Goal: Feedback & Contribution: Contribute content

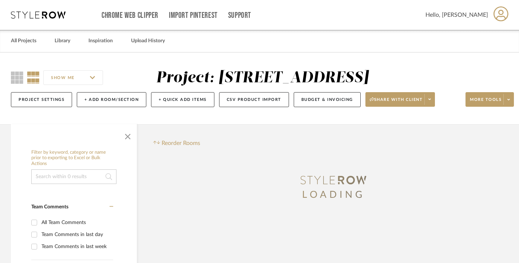
scroll to position [109, 0]
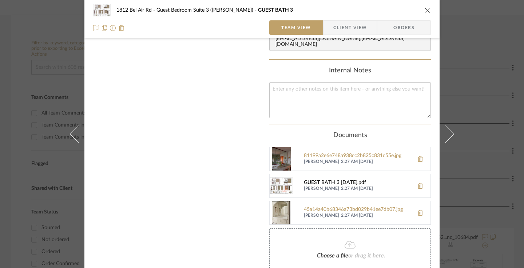
click at [324, 180] on div "GUEST BATH 3 [DATE].pdf" at bounding box center [357, 183] width 106 height 6
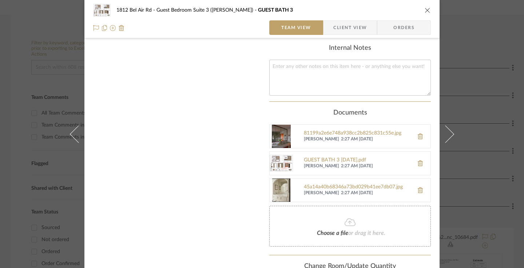
scroll to position [323, 0]
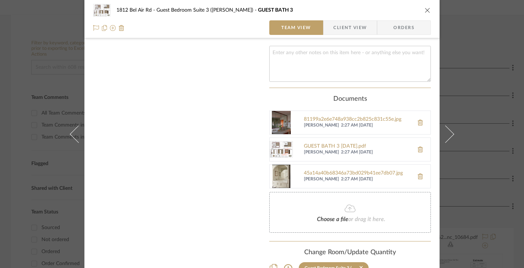
click at [281, 170] on img at bounding box center [281, 176] width 23 height 23
click at [280, 112] on img at bounding box center [281, 122] width 23 height 23
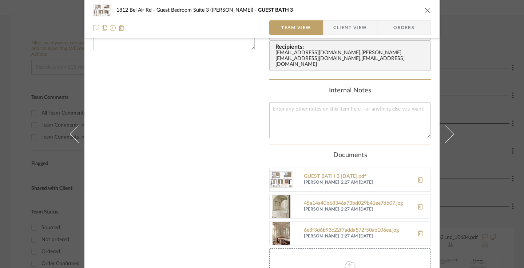
scroll to position [287, 0]
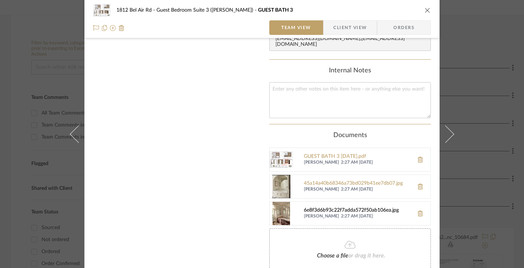
click at [345, 208] on div "6e8f3d6b93c22f7adda572f50ab106ea.jpg" at bounding box center [357, 211] width 106 height 6
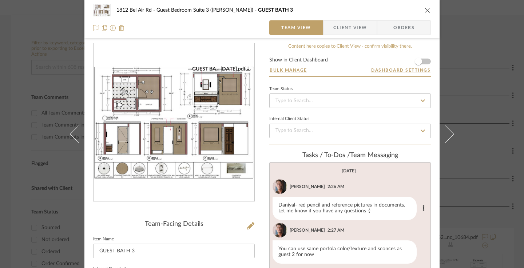
scroll to position [0, 0]
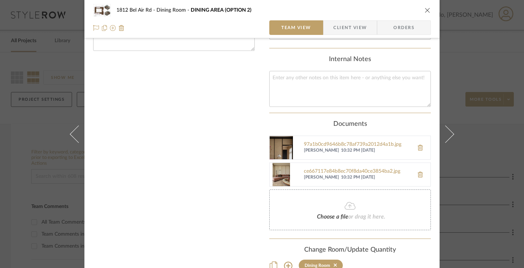
scroll to position [266, 0]
click at [282, 165] on img at bounding box center [281, 174] width 23 height 23
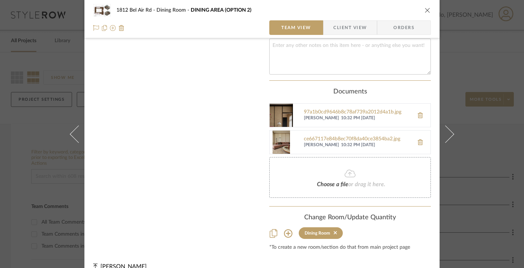
click at [348, 169] on icon at bounding box center [350, 173] width 11 height 9
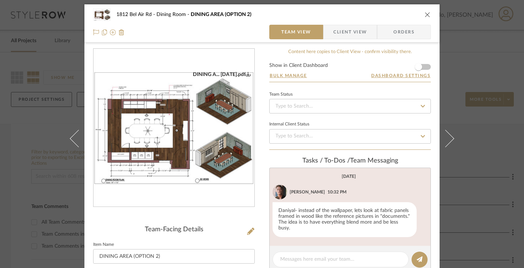
scroll to position [0, 0]
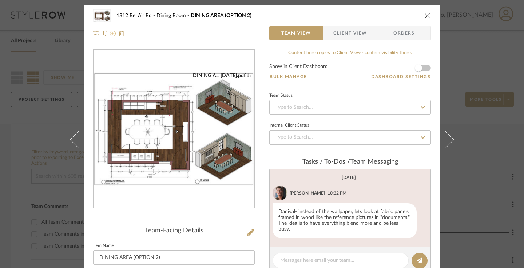
click at [110, 33] on icon at bounding box center [113, 34] width 6 height 6
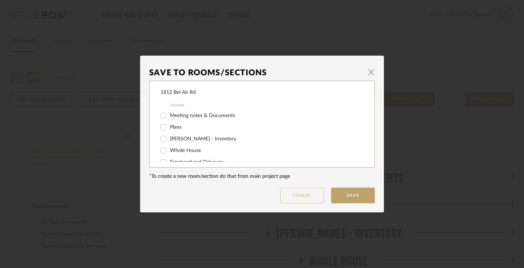
click at [300, 195] on button "Cancel" at bounding box center [302, 196] width 44 height 16
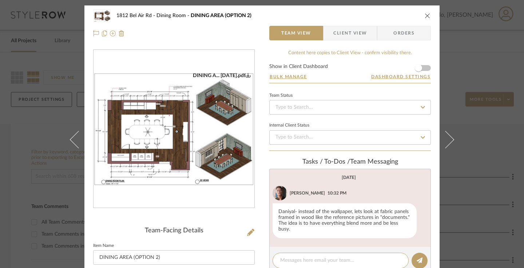
click at [425, 17] on icon "close" at bounding box center [428, 16] width 6 height 6
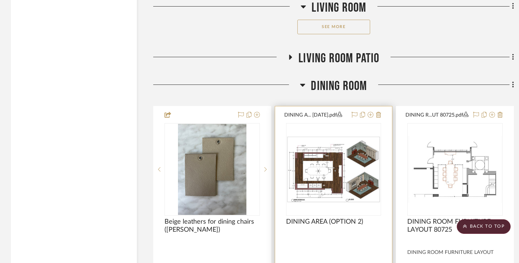
scroll to position [2403, 0]
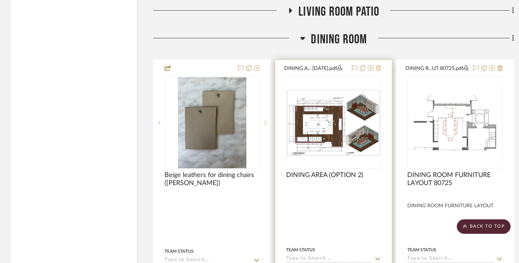
click at [377, 69] on icon at bounding box center [378, 68] width 5 height 6
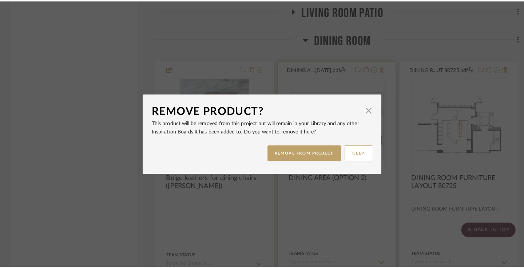
scroll to position [0, 0]
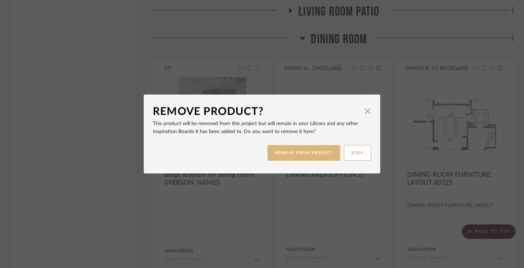
click at [311, 151] on button "REMOVE FROM PROJECT" at bounding box center [304, 153] width 73 height 16
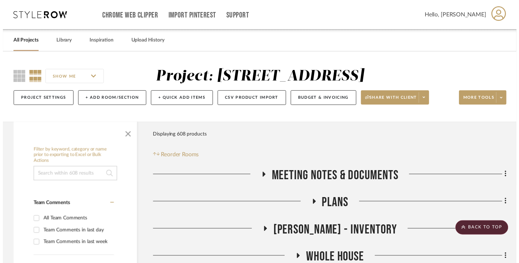
scroll to position [2403, 0]
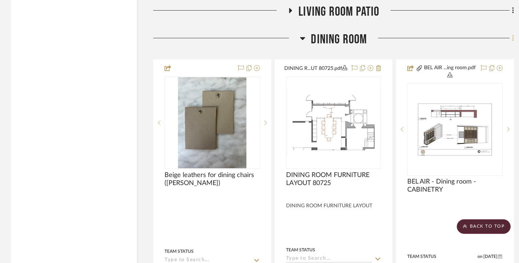
click at [513, 40] on icon at bounding box center [512, 38] width 1 height 6
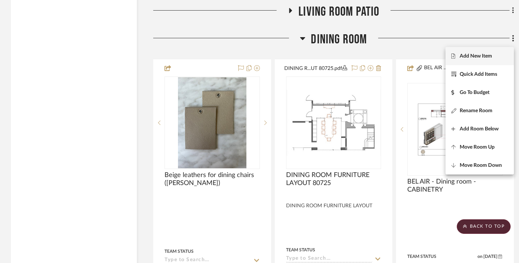
click at [487, 57] on span "Add New Item" at bounding box center [476, 56] width 32 height 6
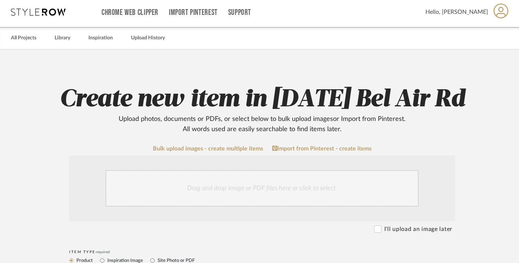
scroll to position [109, 0]
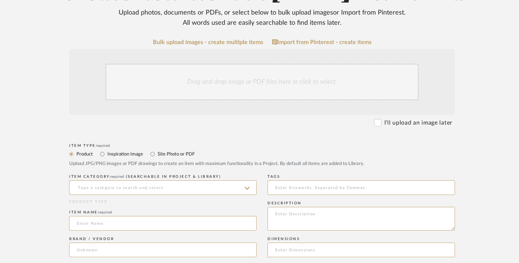
click at [157, 157] on label "Site Photo or PDF" at bounding box center [176, 154] width 38 height 8
click at [157, 157] on input "Site Photo or PDF" at bounding box center [152, 154] width 9 height 9
radio input "true"
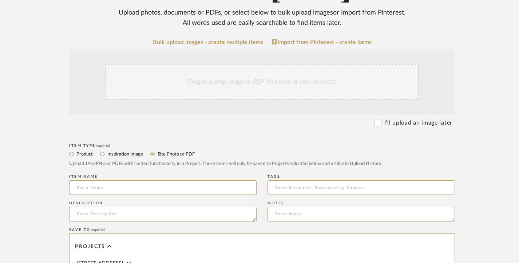
click at [216, 75] on div "Drag and drop image or PDF files here or click to select." at bounding box center [262, 82] width 313 height 36
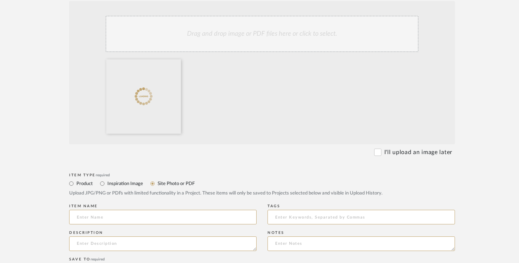
scroll to position [182, 0]
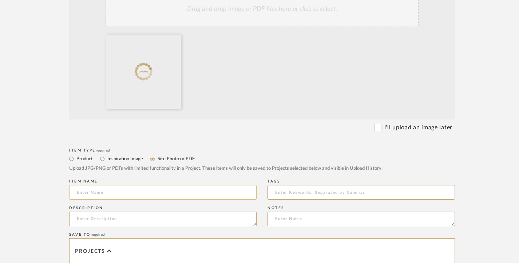
click at [146, 189] on input at bounding box center [162, 192] width 187 height 15
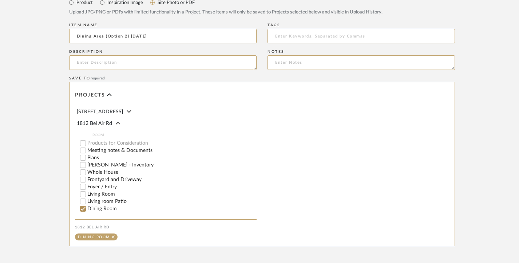
scroll to position [411, 0]
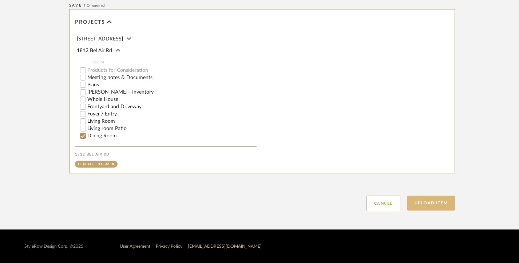
type input "Dining Area (Option 2) 9.24.25"
click at [435, 202] on button "Upload Item" at bounding box center [431, 203] width 48 height 15
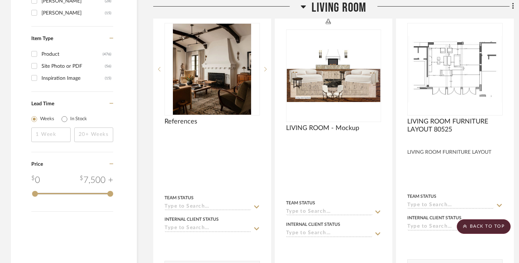
scroll to position [1342, 0]
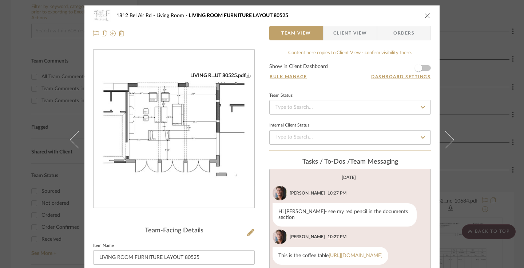
click at [425, 15] on icon "close" at bounding box center [428, 16] width 6 height 6
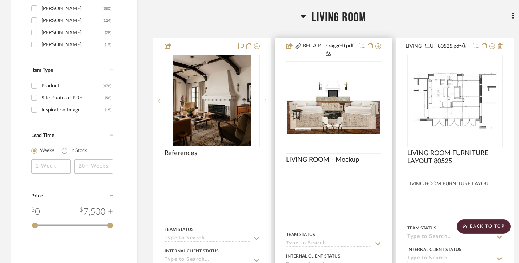
scroll to position [1347, 0]
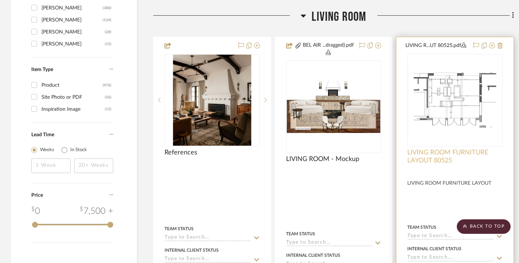
click at [410, 155] on span "LIVING ROOM FURNITURE LAYOUT 80525" at bounding box center [454, 157] width 95 height 16
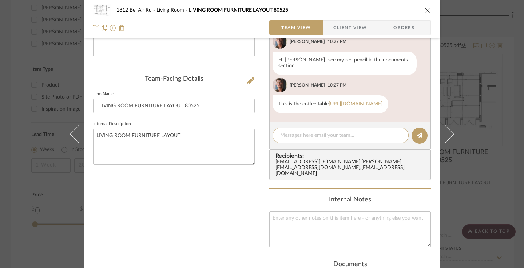
scroll to position [154, 0]
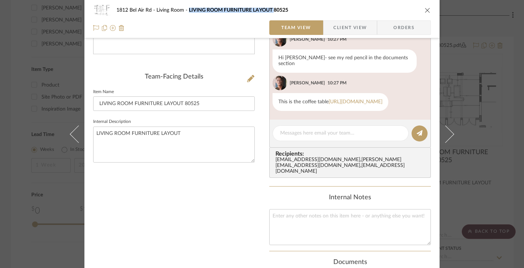
drag, startPoint x: 185, startPoint y: 10, endPoint x: 272, endPoint y: 8, distance: 86.3
click at [272, 8] on div "1812 Bel Air Rd Living Room LIVING ROOM FURNITURE LAYOUT 80525" at bounding box center [268, 10] width 302 height 5
copy span "LIVING ROOM FURNITURE LAYOUT"
click at [479, 31] on div "1812 Bel Air Rd Living Room LIVING ROOM FURNITURE LAYOUT 80525 Team View Client…" at bounding box center [262, 134] width 524 height 268
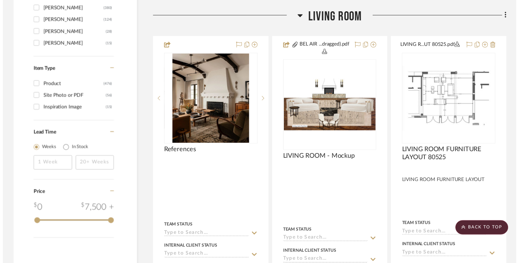
scroll to position [1347, 0]
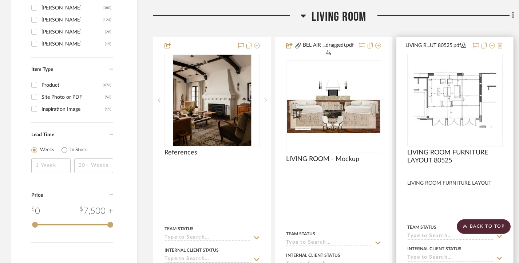
click at [501, 47] on icon at bounding box center [500, 46] width 5 height 6
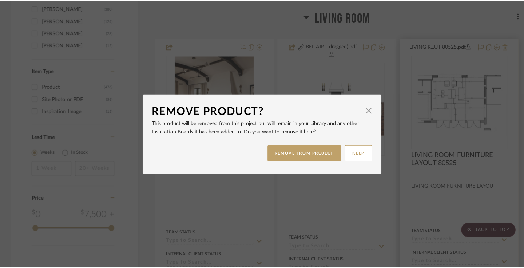
scroll to position [0, 0]
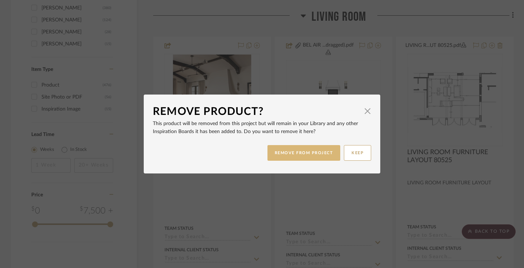
click at [306, 152] on button "REMOVE FROM PROJECT" at bounding box center [304, 153] width 73 height 16
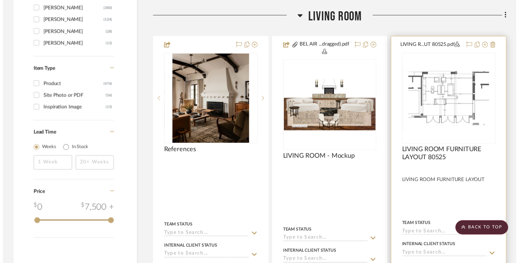
scroll to position [1347, 0]
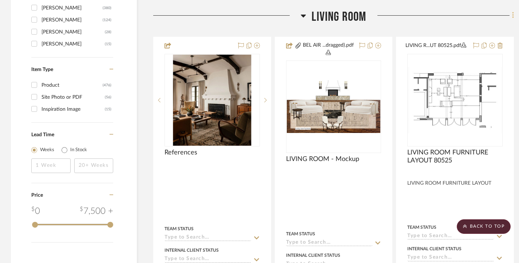
click at [513, 15] on icon at bounding box center [513, 15] width 2 height 8
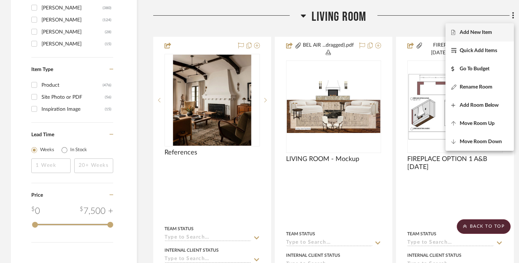
click at [475, 32] on span "Add New Item" at bounding box center [476, 32] width 32 height 6
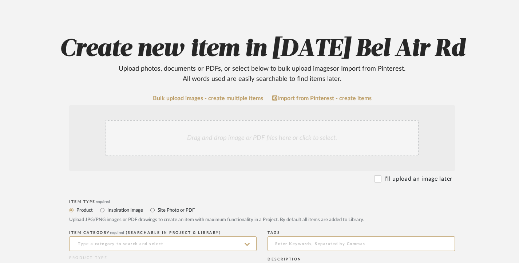
scroll to position [73, 0]
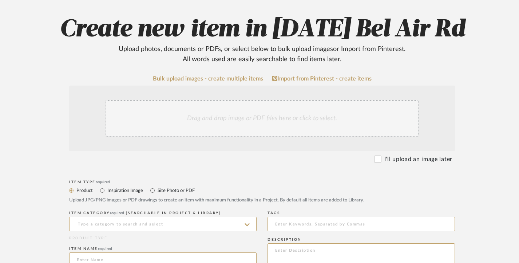
click at [171, 191] on label "Site Photo or PDF" at bounding box center [176, 190] width 38 height 8
click at [157, 191] on input "Site Photo or PDF" at bounding box center [152, 190] width 9 height 9
radio input "true"
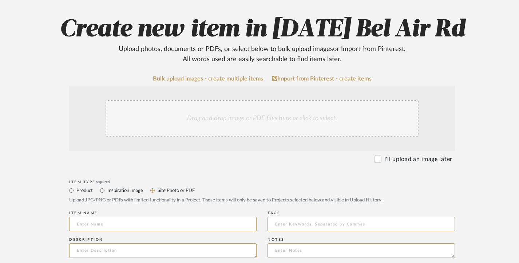
click at [226, 122] on div "Drag and drop image or PDF files here or click to select." at bounding box center [262, 118] width 313 height 36
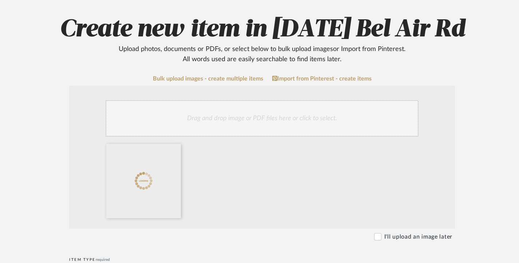
scroll to position [182, 0]
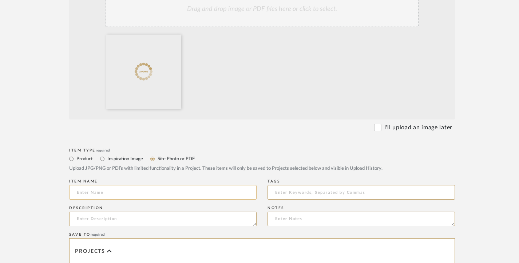
click at [95, 196] on input at bounding box center [162, 192] width 187 height 15
paste input "LIVING ROOM FURNITURE LAYOUT"
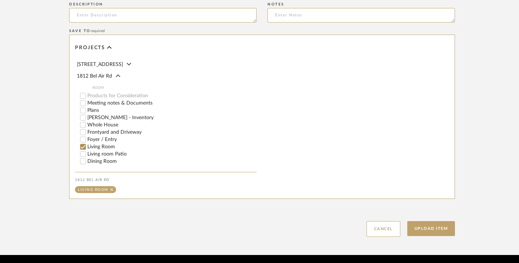
scroll to position [411, 0]
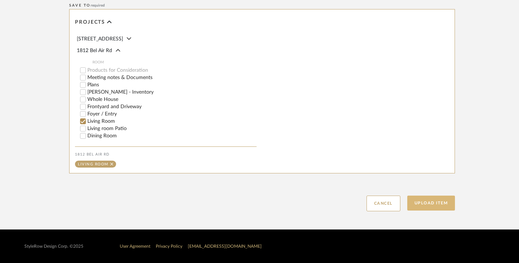
type input "LIVING ROOM FURNITURE LAYOUT"
click at [441, 205] on button "Upload Item" at bounding box center [431, 203] width 48 height 15
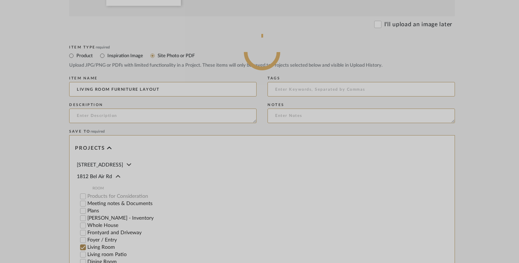
scroll to position [302, 0]
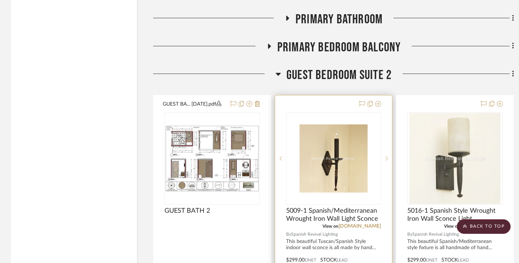
scroll to position [10041, 0]
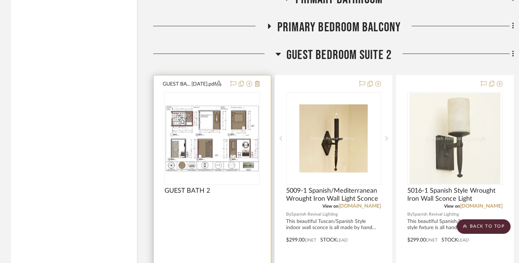
click at [218, 145] on img "0" at bounding box center [212, 138] width 94 height 66
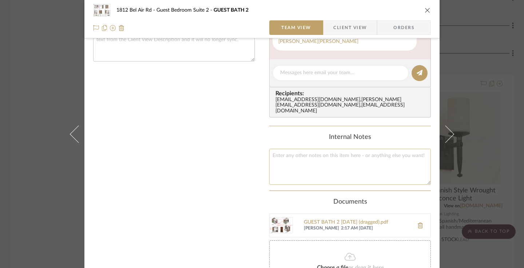
scroll to position [328, 0]
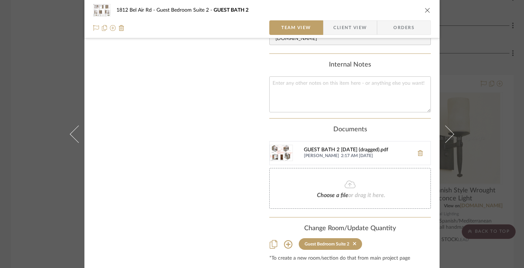
click at [334, 147] on div "GUEST BATH 2 9.17.25 (dragged).pdf" at bounding box center [357, 150] width 106 height 6
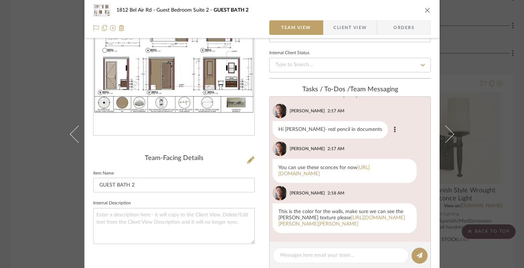
scroll to position [73, 0]
click at [37, 62] on div "1812 Bel Air Rd Guest Bedroom Suite 2 GUEST BATH 2 Team View Client View Orders…" at bounding box center [262, 134] width 524 height 268
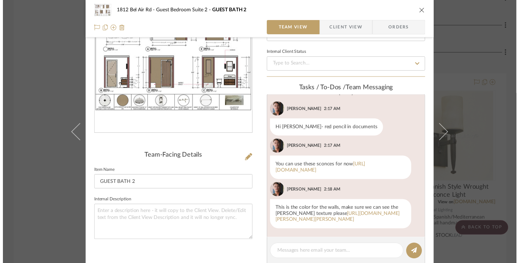
scroll to position [10041, 0]
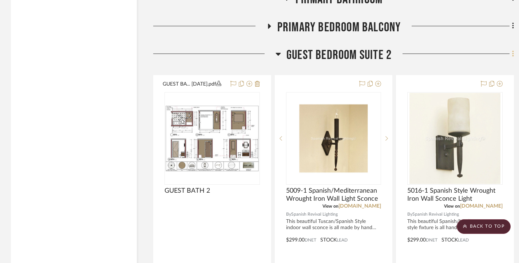
click at [512, 58] on icon at bounding box center [513, 54] width 2 height 8
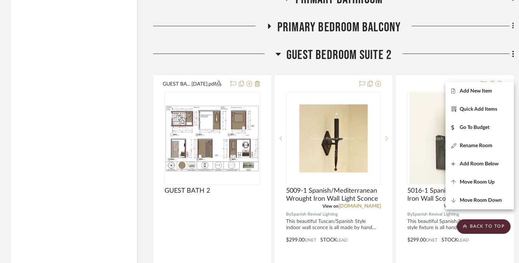
click at [215, 172] on div at bounding box center [259, 131] width 519 height 263
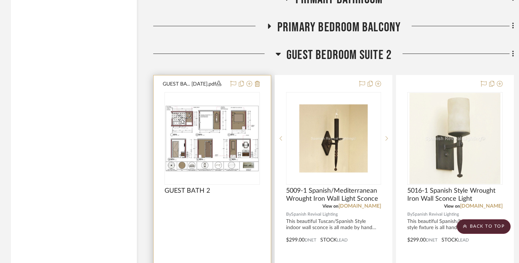
click at [218, 167] on img "0" at bounding box center [212, 138] width 94 height 66
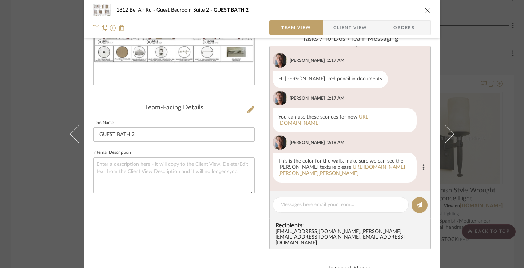
scroll to position [146, 0]
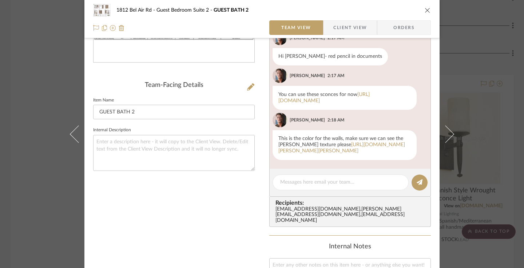
click at [11, 84] on div "1812 Bel Air Rd Guest Bedroom Suite 2 GUEST BATH 2 Team View Client View Orders…" at bounding box center [262, 134] width 524 height 268
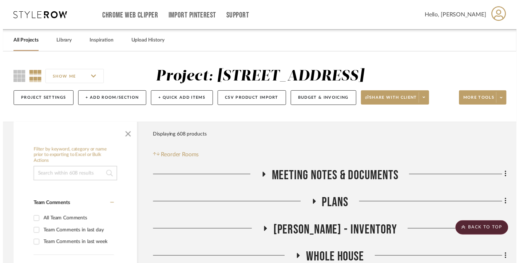
scroll to position [10041, 0]
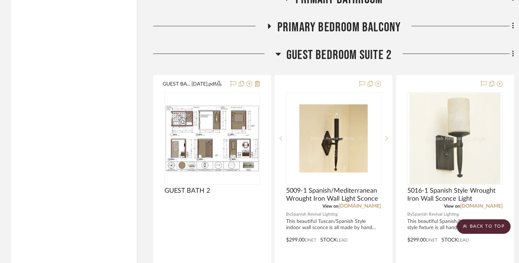
click at [512, 58] on icon at bounding box center [513, 54] width 2 height 8
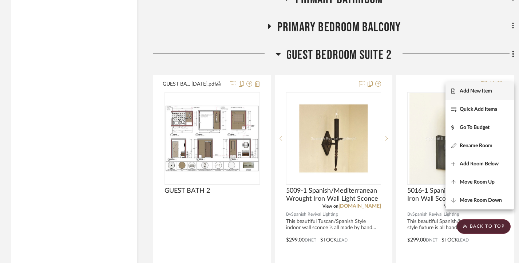
click at [478, 89] on span "Add New Item" at bounding box center [476, 91] width 32 height 6
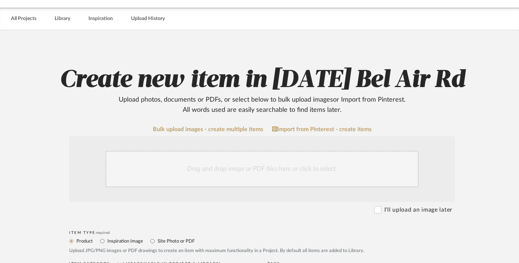
scroll to position [73, 0]
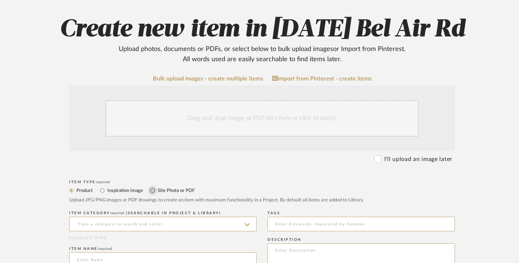
click at [155, 189] on input "Site Photo or PDF" at bounding box center [152, 190] width 9 height 9
radio input "true"
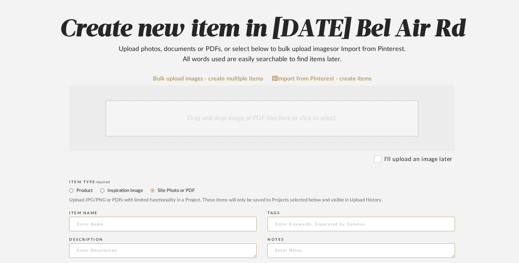
click at [208, 114] on div "Drag and drop image or PDF files here or click to select." at bounding box center [262, 118] width 313 height 36
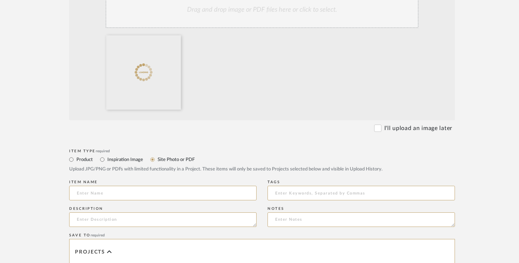
scroll to position [182, 0]
click at [130, 186] on input at bounding box center [162, 192] width 187 height 15
click at [136, 192] on input at bounding box center [162, 192] width 187 height 15
paste input "GUEST BATH 2 9.24.25"
click at [76, 191] on input "GUEST BATH 2 9.24.25" at bounding box center [162, 192] width 187 height 15
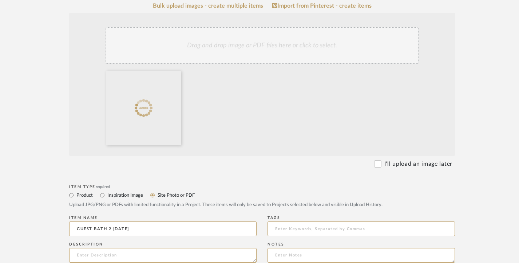
scroll to position [73, 0]
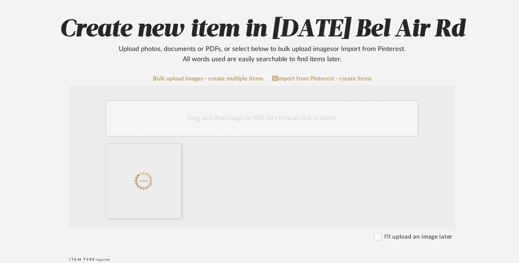
type input "GUEST BATH 2 9.24.25"
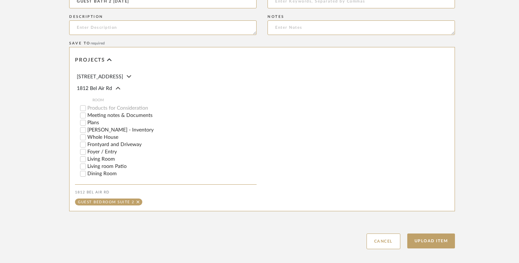
scroll to position [411, 0]
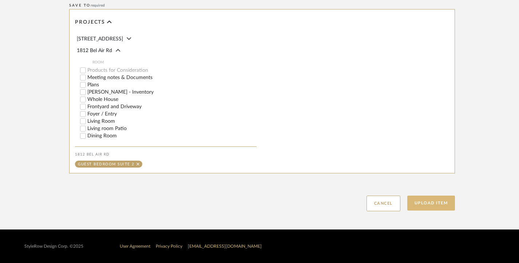
click at [437, 202] on button "Upload Item" at bounding box center [431, 203] width 48 height 15
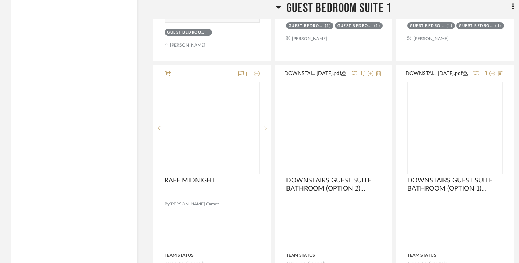
scroll to position [4818, 0]
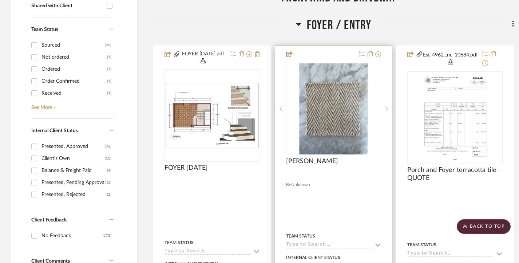
scroll to position [291, 0]
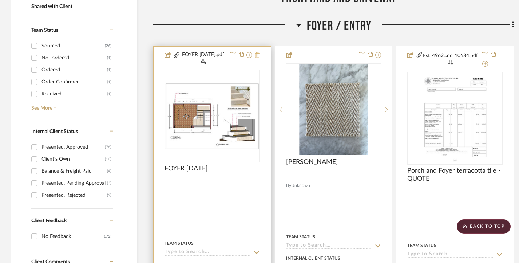
click at [257, 56] on icon at bounding box center [257, 55] width 5 height 6
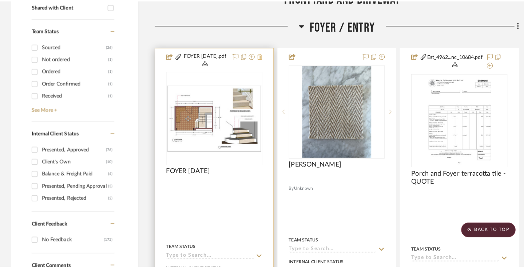
scroll to position [0, 0]
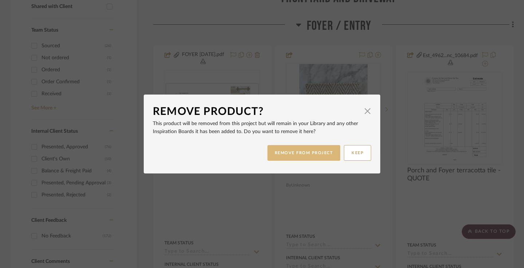
click at [317, 153] on button "REMOVE FROM PROJECT" at bounding box center [304, 153] width 73 height 16
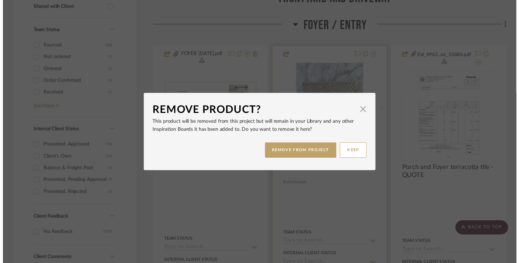
scroll to position [291, 0]
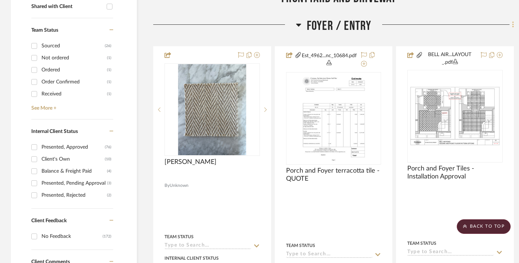
click at [512, 23] on icon at bounding box center [513, 25] width 2 height 8
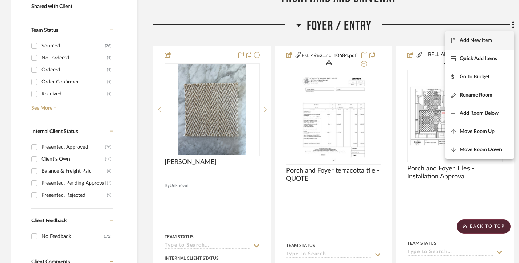
click at [477, 40] on span "Add New Item" at bounding box center [476, 40] width 32 height 6
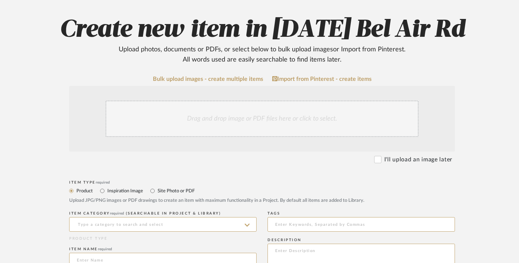
scroll to position [73, 0]
click at [152, 189] on input "Site Photo or PDF" at bounding box center [152, 190] width 9 height 9
radio input "true"
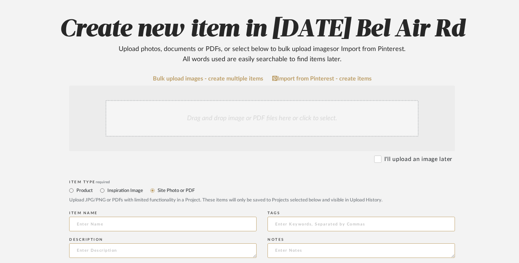
click at [257, 115] on div "Drag and drop image or PDF files here or click to select." at bounding box center [262, 118] width 313 height 36
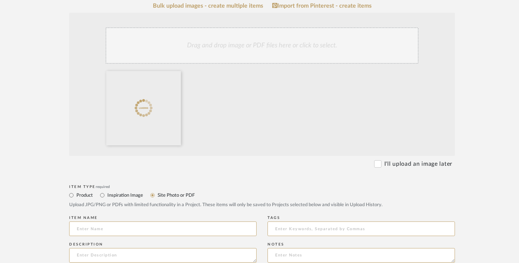
scroll to position [218, 0]
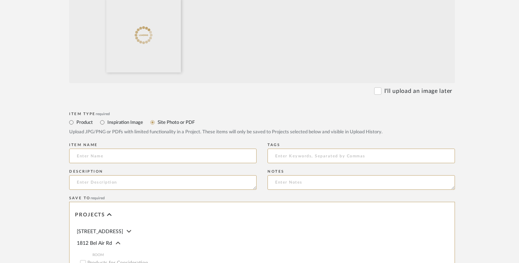
click at [117, 147] on div "Item name" at bounding box center [162, 154] width 187 height 27
click at [116, 154] on input at bounding box center [162, 156] width 187 height 15
type input "f"
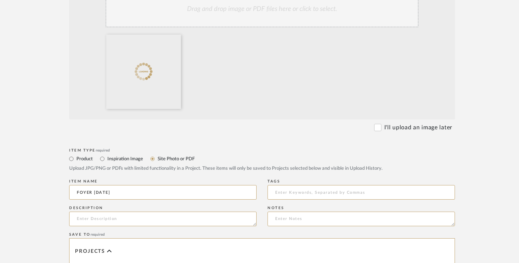
scroll to position [146, 0]
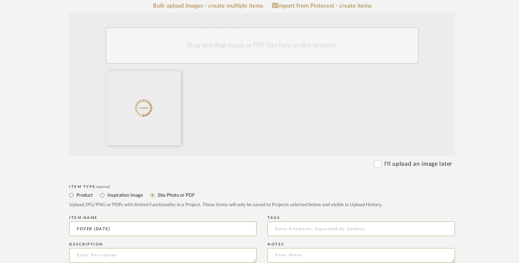
type input "FOYER 9.24.25"
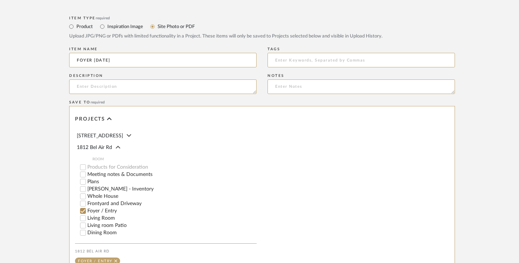
scroll to position [400, 0]
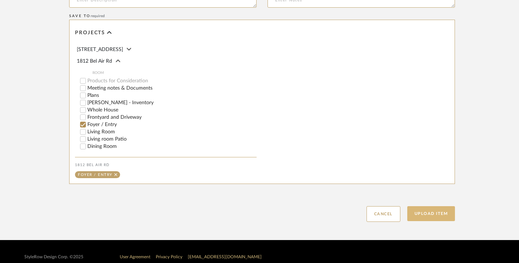
click at [433, 214] on button "Upload Item" at bounding box center [431, 213] width 48 height 15
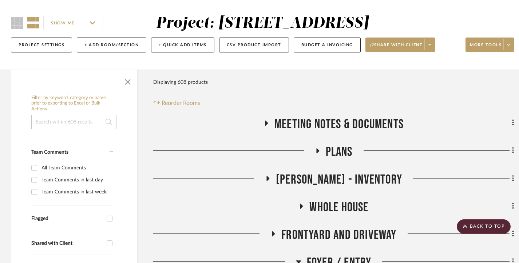
scroll to position [164, 0]
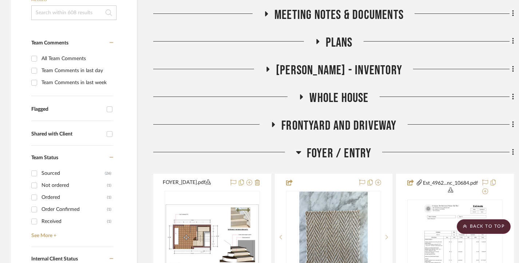
click at [301, 150] on icon at bounding box center [298, 152] width 5 height 9
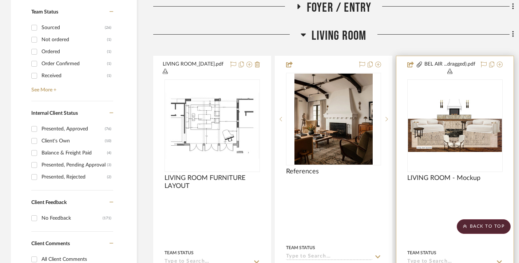
scroll to position [237, 0]
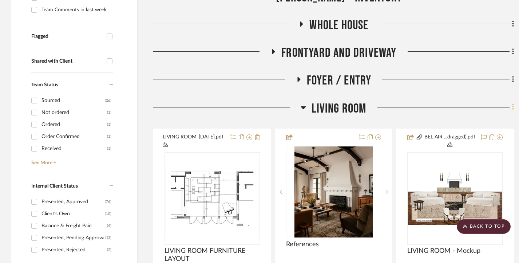
click at [513, 105] on icon at bounding box center [512, 107] width 1 height 6
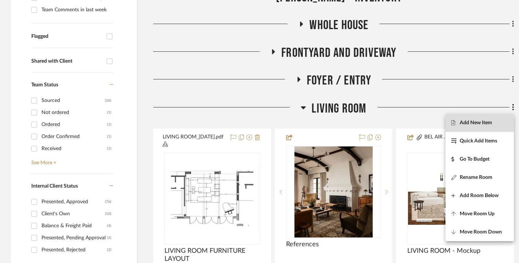
click at [485, 122] on span "Add New Item" at bounding box center [476, 123] width 32 height 6
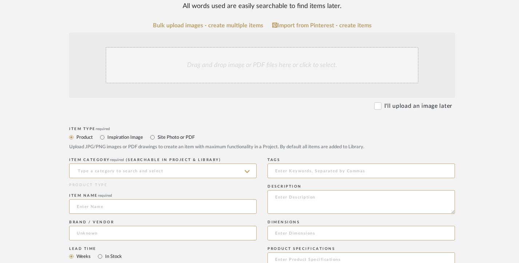
scroll to position [146, 0]
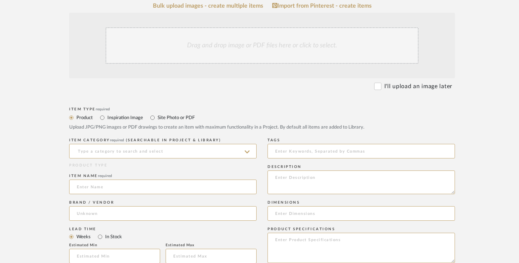
click at [173, 122] on div "Product Inspiration Image Site Photo or PDF Upload JPG/PNG images or PDF drawin…" at bounding box center [262, 122] width 386 height 18
click at [173, 118] on label "Site Photo or PDF" at bounding box center [176, 118] width 38 height 8
click at [157, 118] on input "Site Photo or PDF" at bounding box center [152, 117] width 9 height 9
radio input "true"
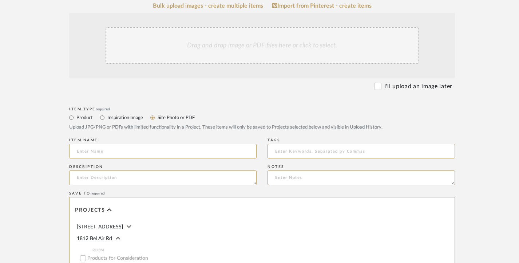
click at [231, 38] on div "Drag and drop image or PDF files here or click to select." at bounding box center [262, 45] width 313 height 36
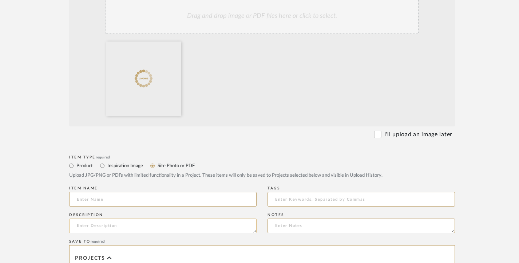
scroll to position [218, 0]
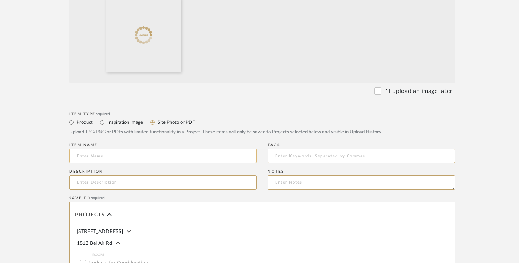
click at [117, 158] on input at bounding box center [162, 156] width 187 height 15
paste input "FIREPLACE OPTION 1 9.24.25"
type input "FIREPLACE OPTION 1 9.24.25"
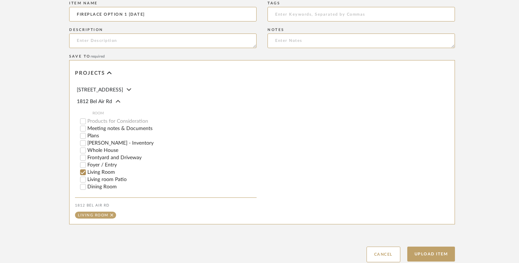
scroll to position [364, 0]
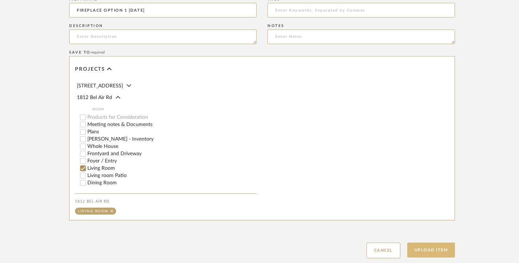
click at [430, 250] on button "Upload Item" at bounding box center [431, 249] width 48 height 15
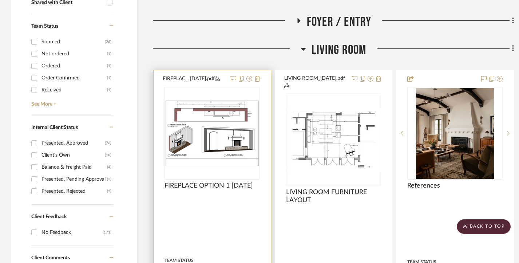
scroll to position [264, 0]
